Goal: Communication & Community: Ask a question

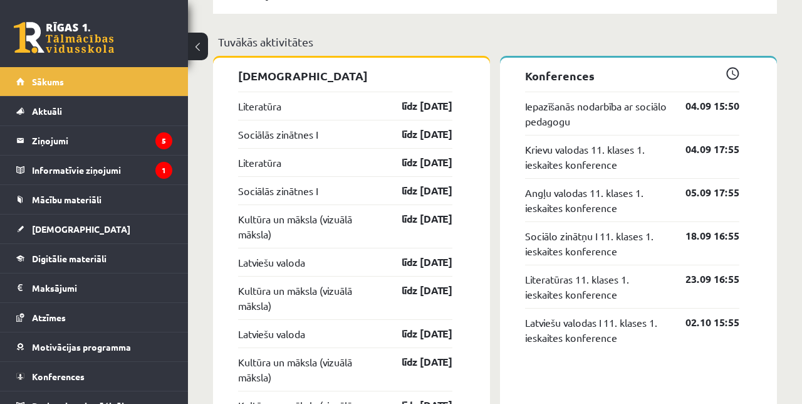
scroll to position [1051, 0]
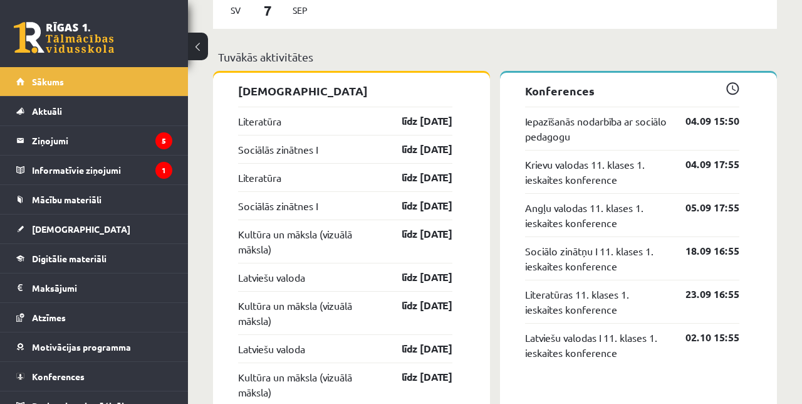
click at [584, 120] on link "Iepazīšanās nodarbība ar sociālo pedagogu" at bounding box center [596, 128] width 142 height 30
click at [75, 135] on legend "Ziņojumi 5" at bounding box center [102, 140] width 140 height 29
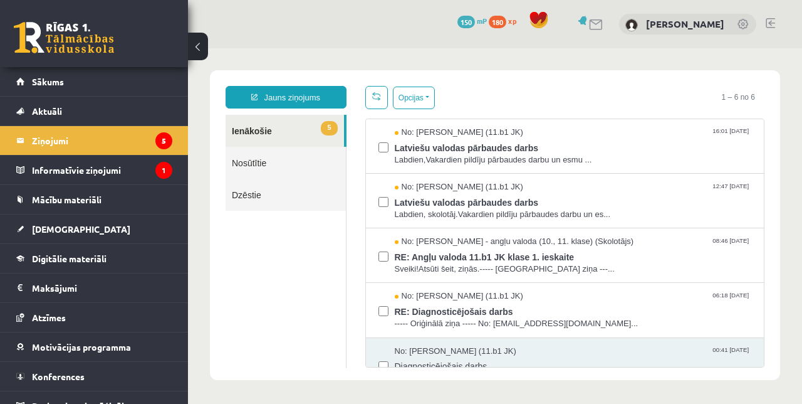
click at [428, 159] on span "Labdien,Vakardien pildīju pārbaudes darbu un esmu ..." at bounding box center [573, 160] width 357 height 12
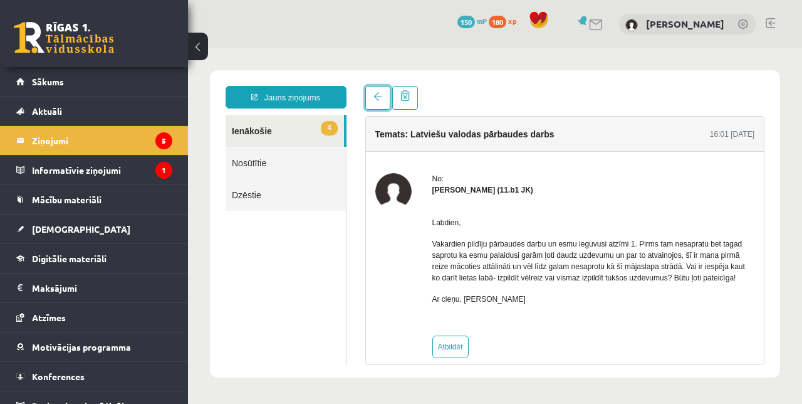
click at [381, 99] on span at bounding box center [378, 96] width 9 height 9
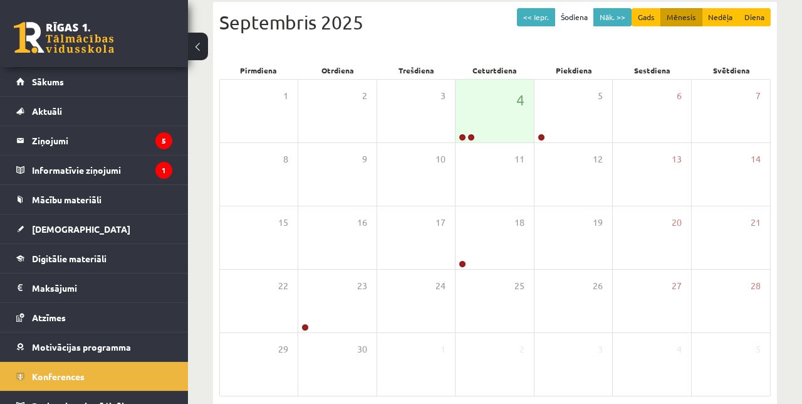
scroll to position [142, 0]
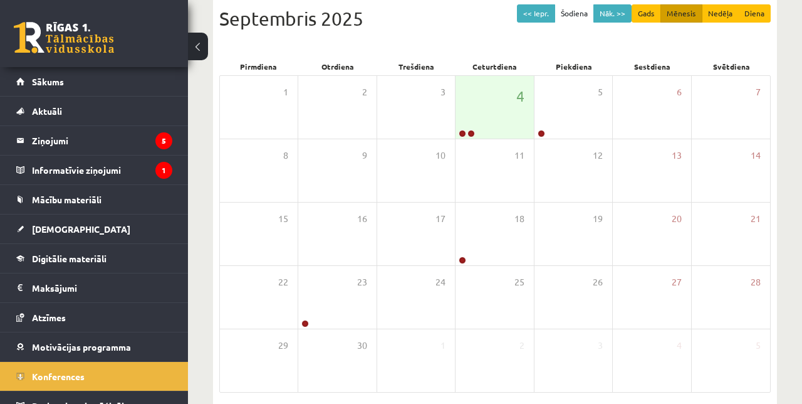
click at [205, 51] on button at bounding box center [198, 47] width 20 height 28
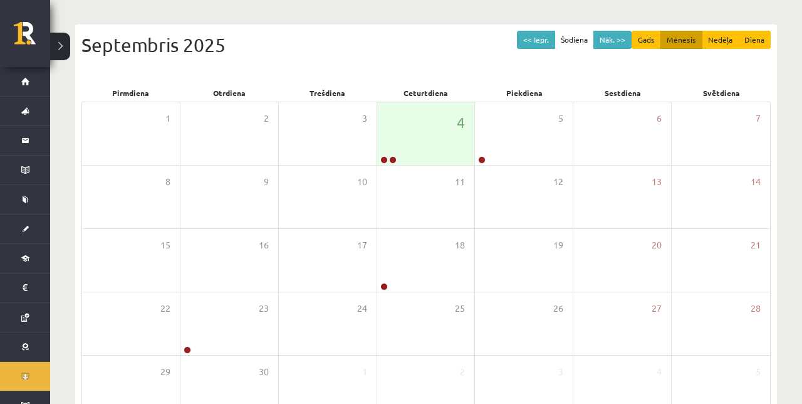
scroll to position [0, 0]
